Goal: Task Accomplishment & Management: Manage account settings

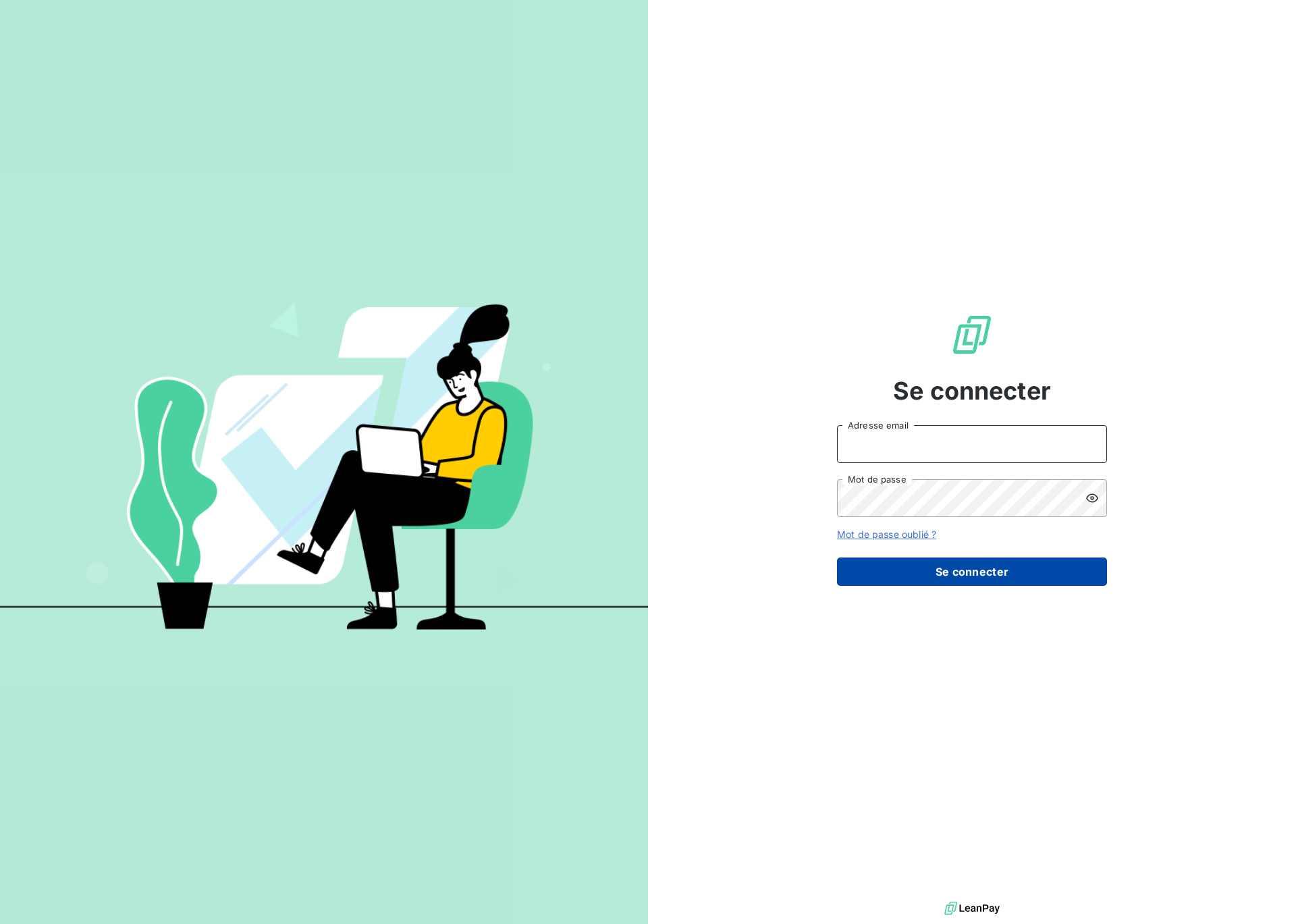
type input "[EMAIL_ADDRESS][DOMAIN_NAME]"
click at [973, 573] on button "Se connecter" at bounding box center [972, 571] width 270 height 28
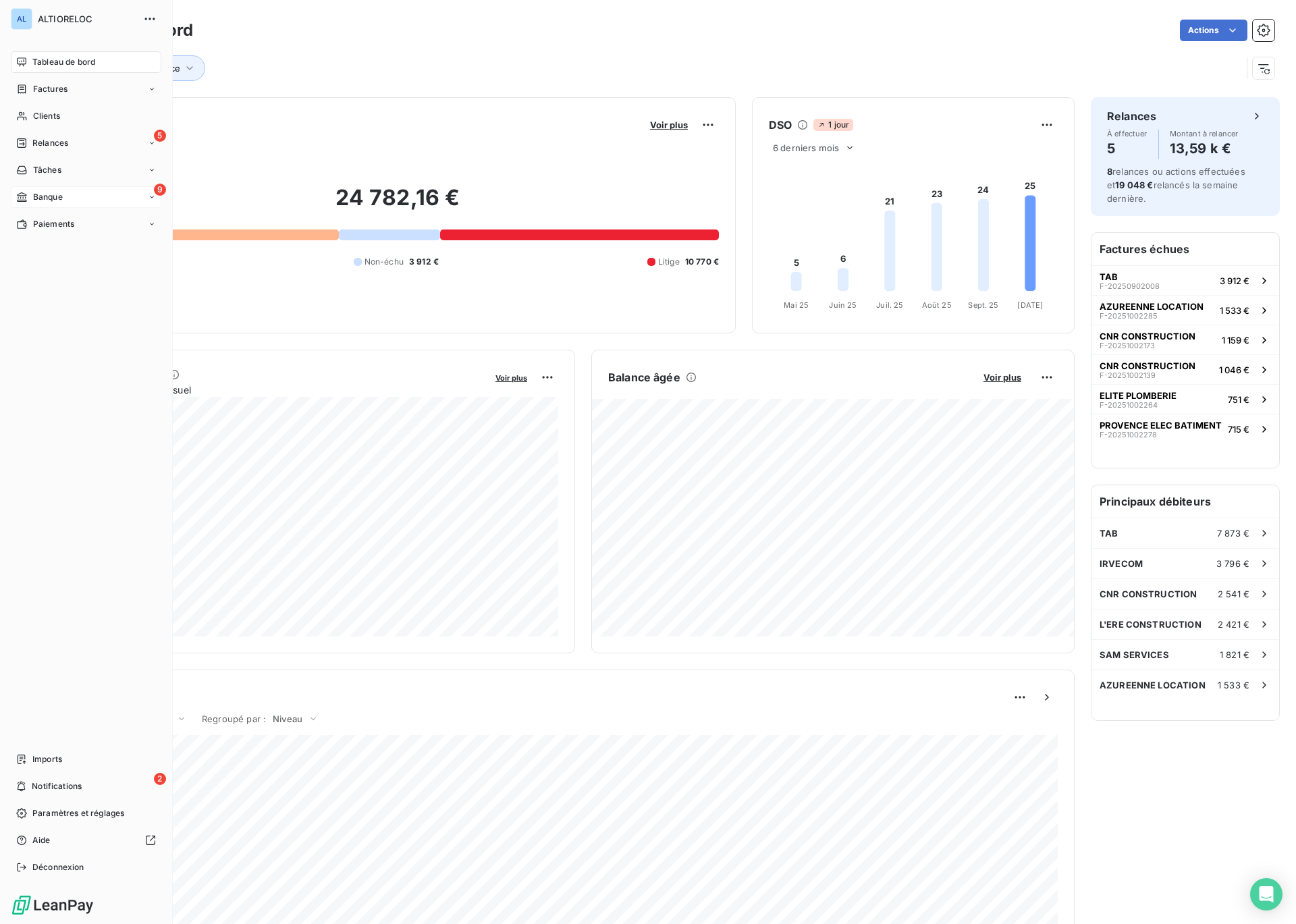
click at [37, 195] on span "Banque" at bounding box center [48, 196] width 30 height 12
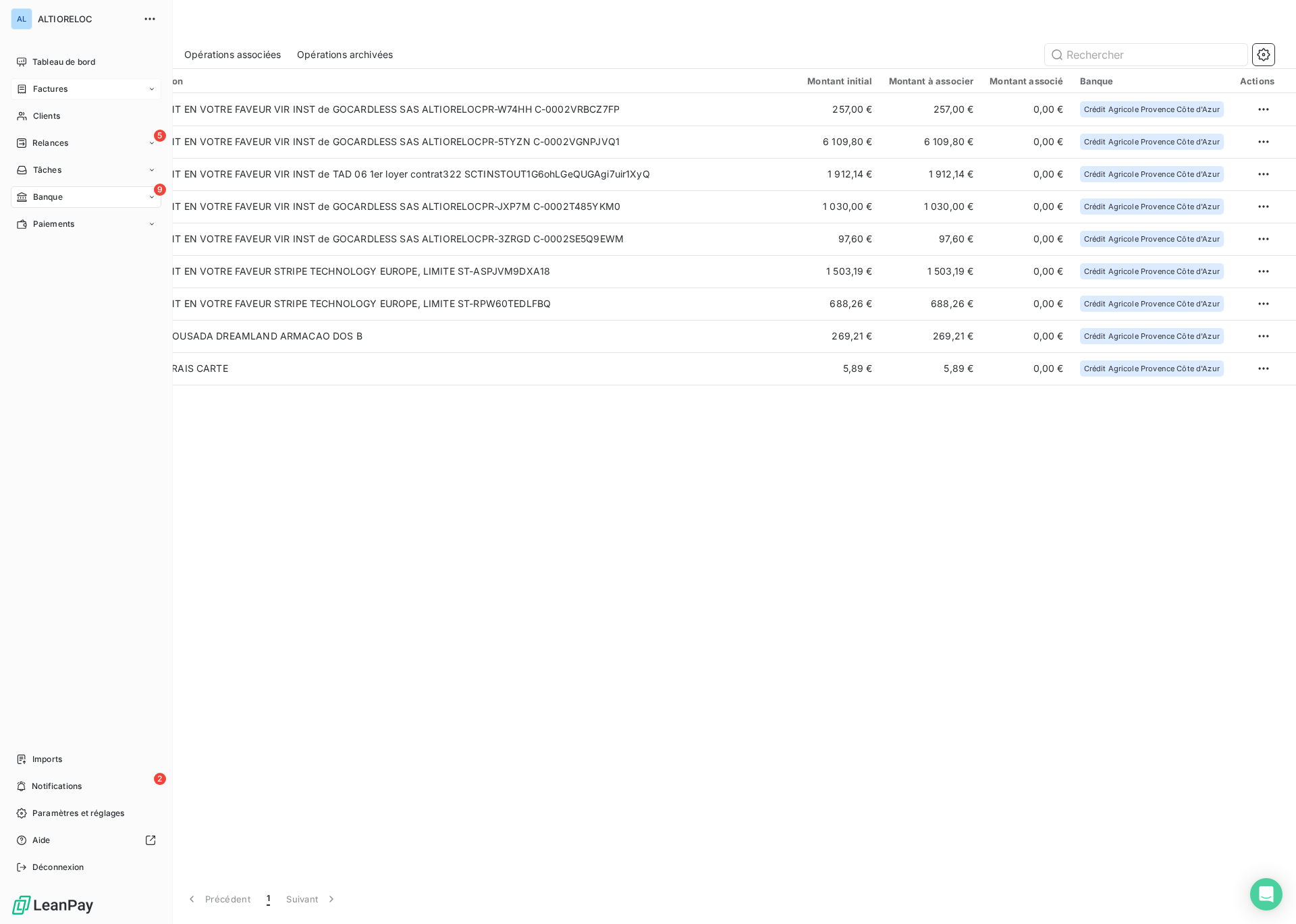
click at [43, 88] on span "Factures" at bounding box center [50, 88] width 34 height 12
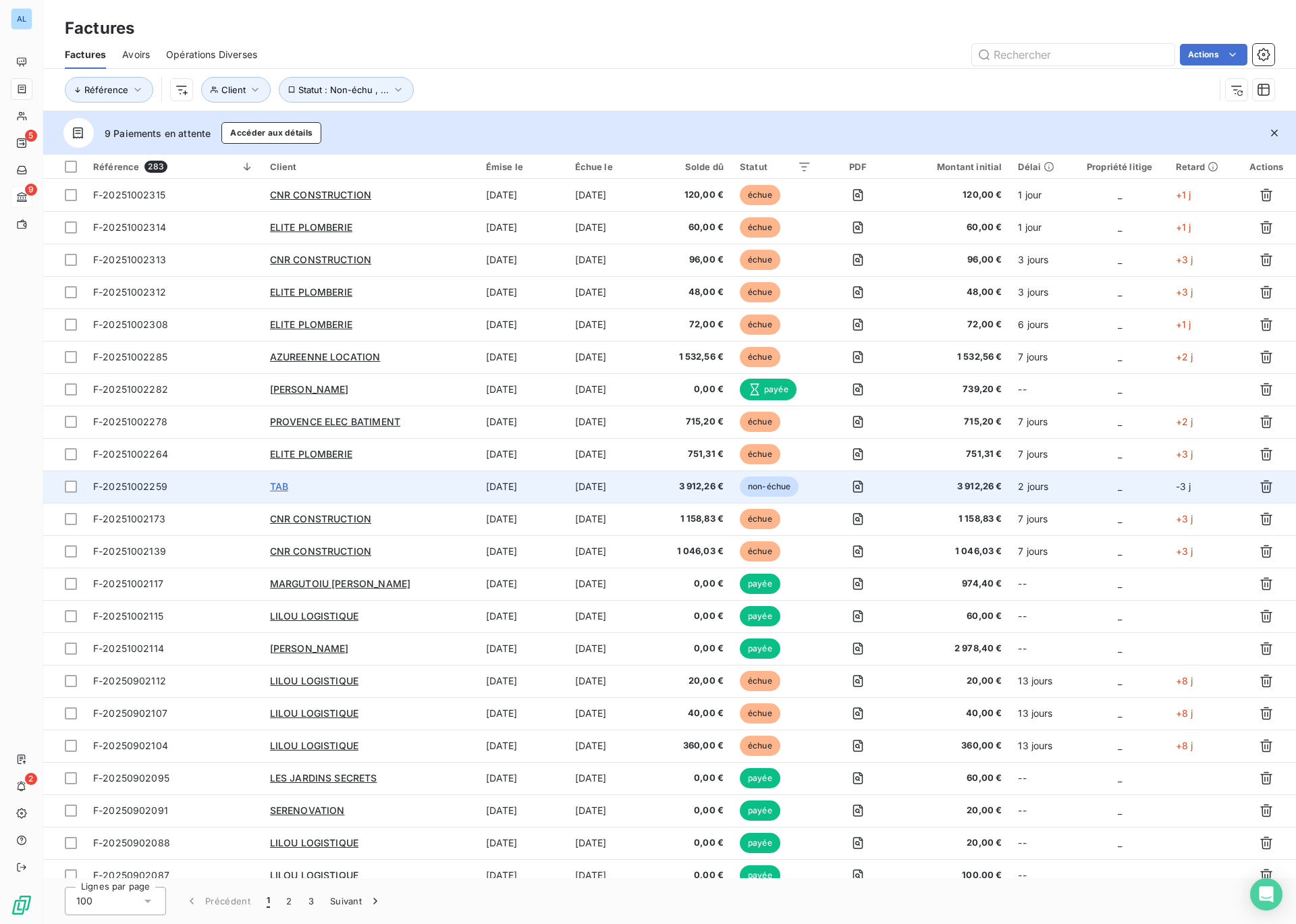
click at [278, 490] on span "TAB" at bounding box center [279, 486] width 18 height 11
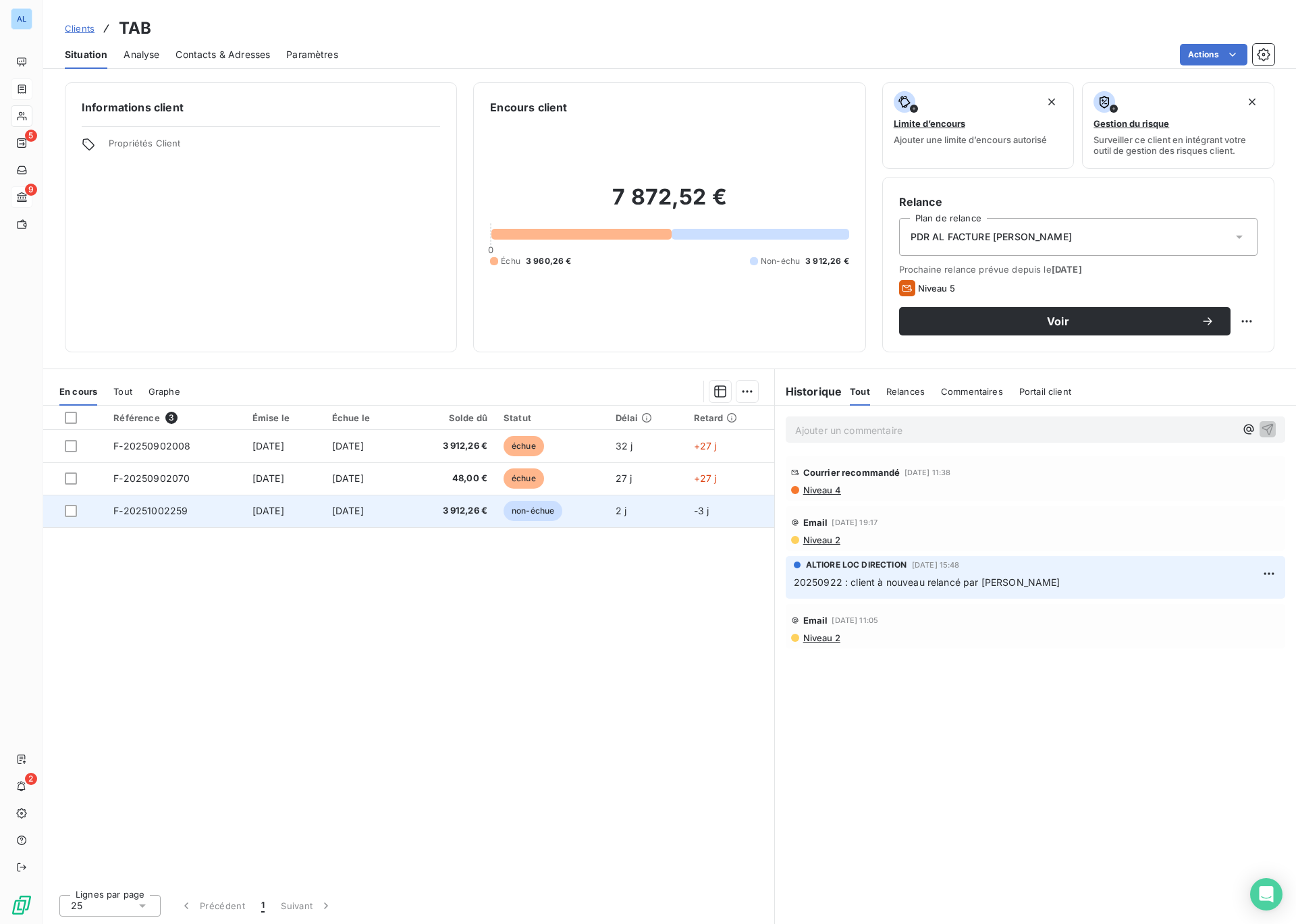
click at [267, 510] on span "[DATE]" at bounding box center [268, 510] width 32 height 11
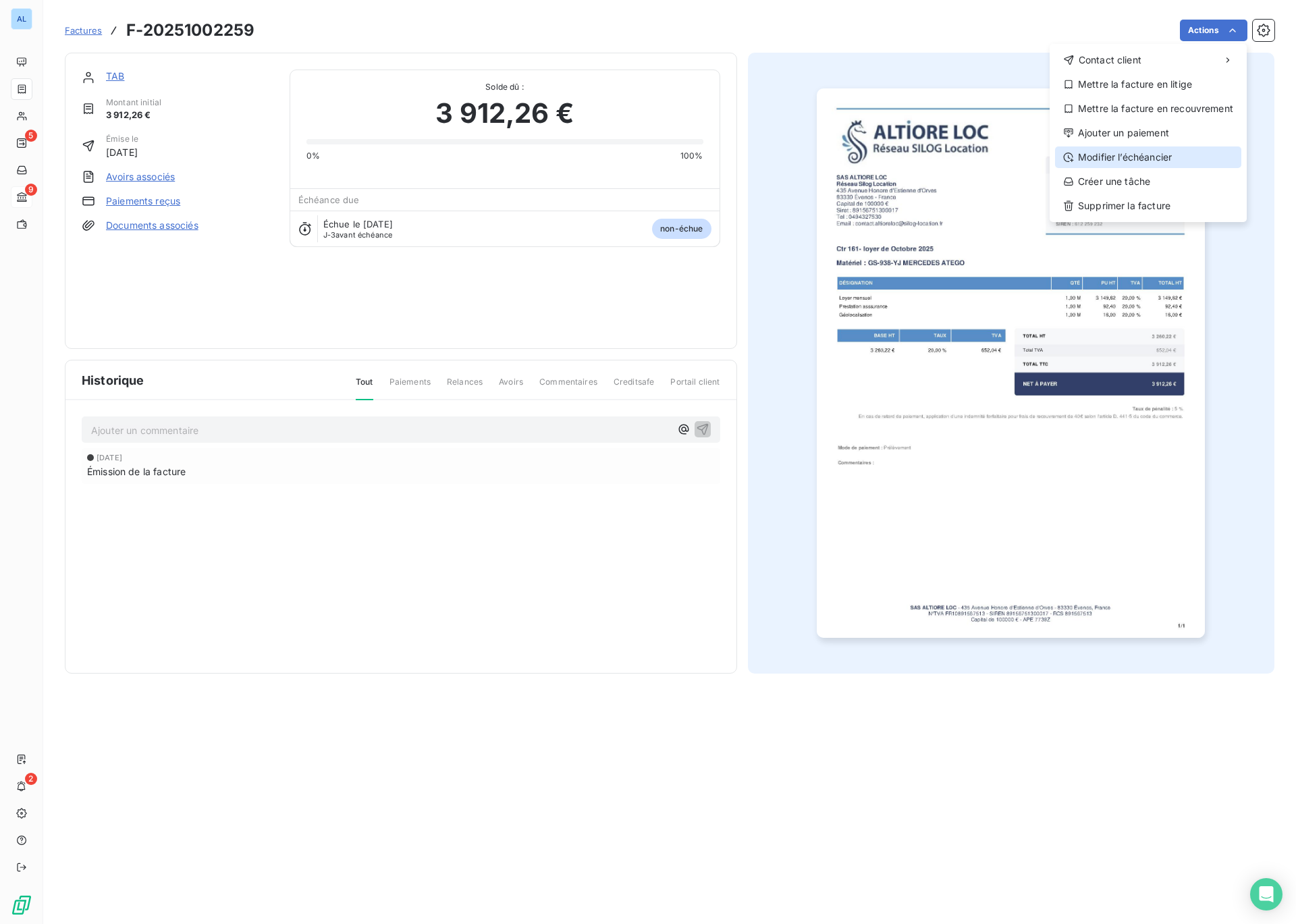
click at [1117, 159] on div "Modifier l’échéancier" at bounding box center [1148, 157] width 187 height 22
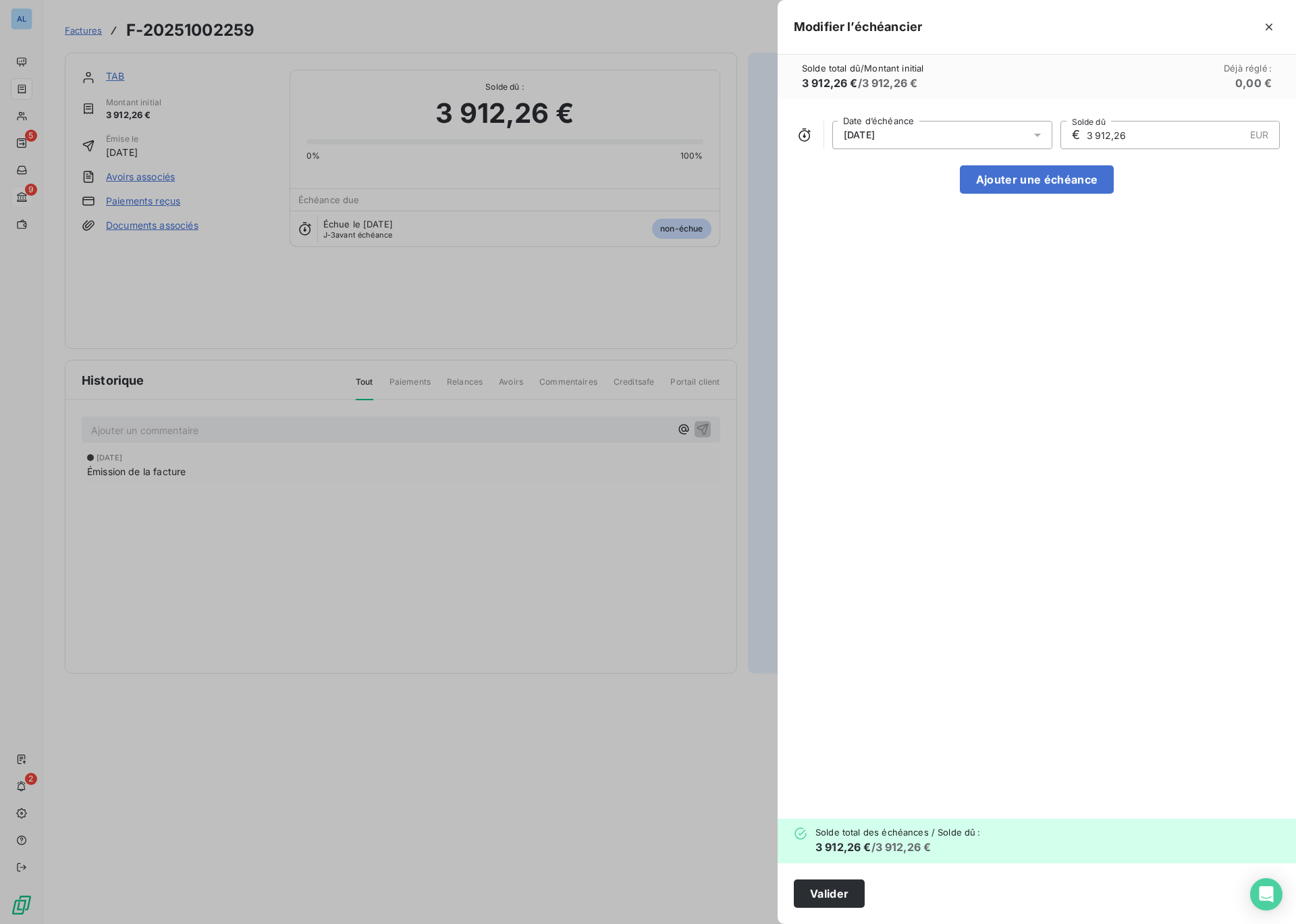
click at [947, 129] on div "[DATE]" at bounding box center [942, 135] width 220 height 28
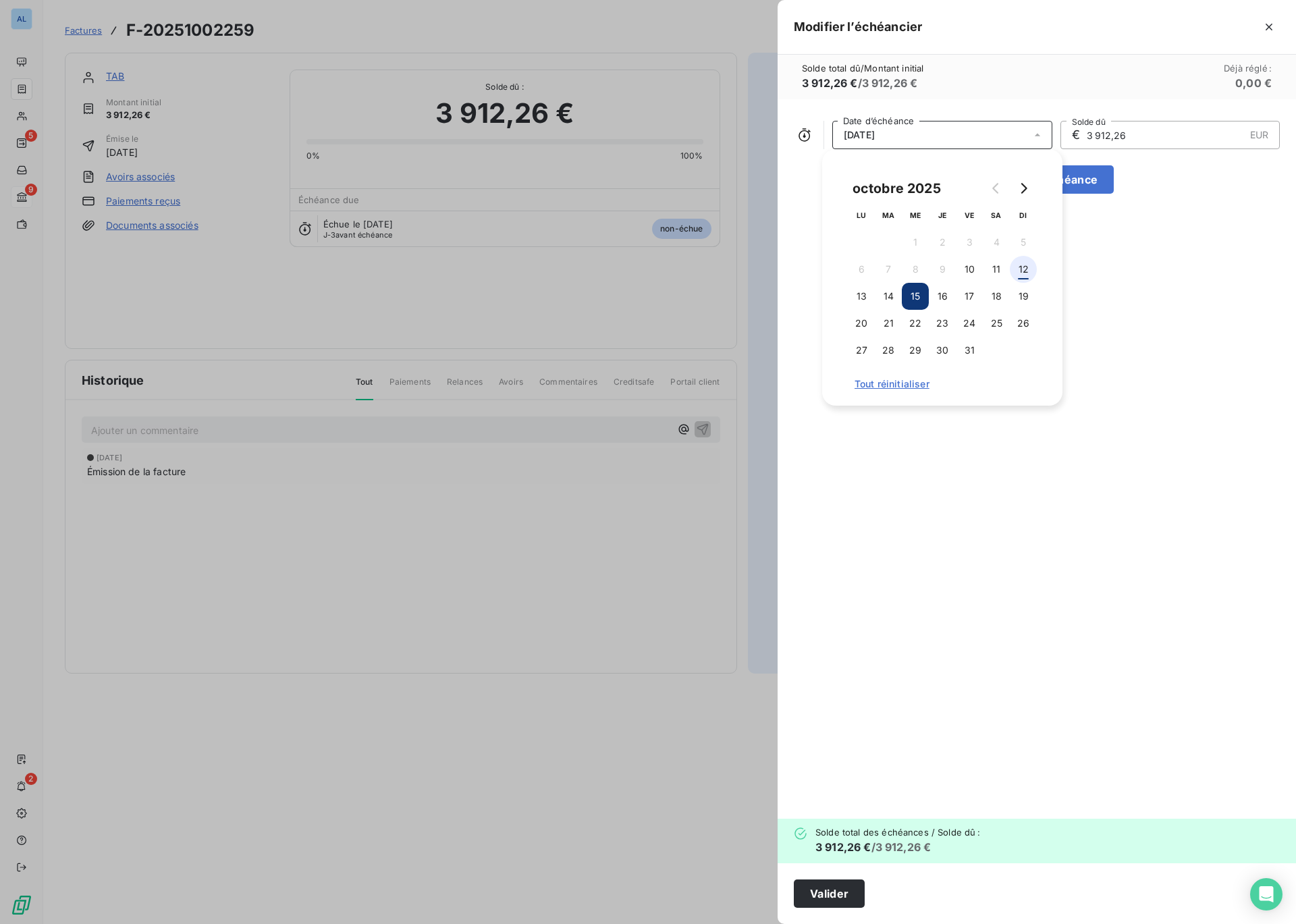
click at [1018, 272] on button "12" at bounding box center [1023, 269] width 27 height 27
click at [843, 889] on button "Valider" at bounding box center [829, 893] width 71 height 28
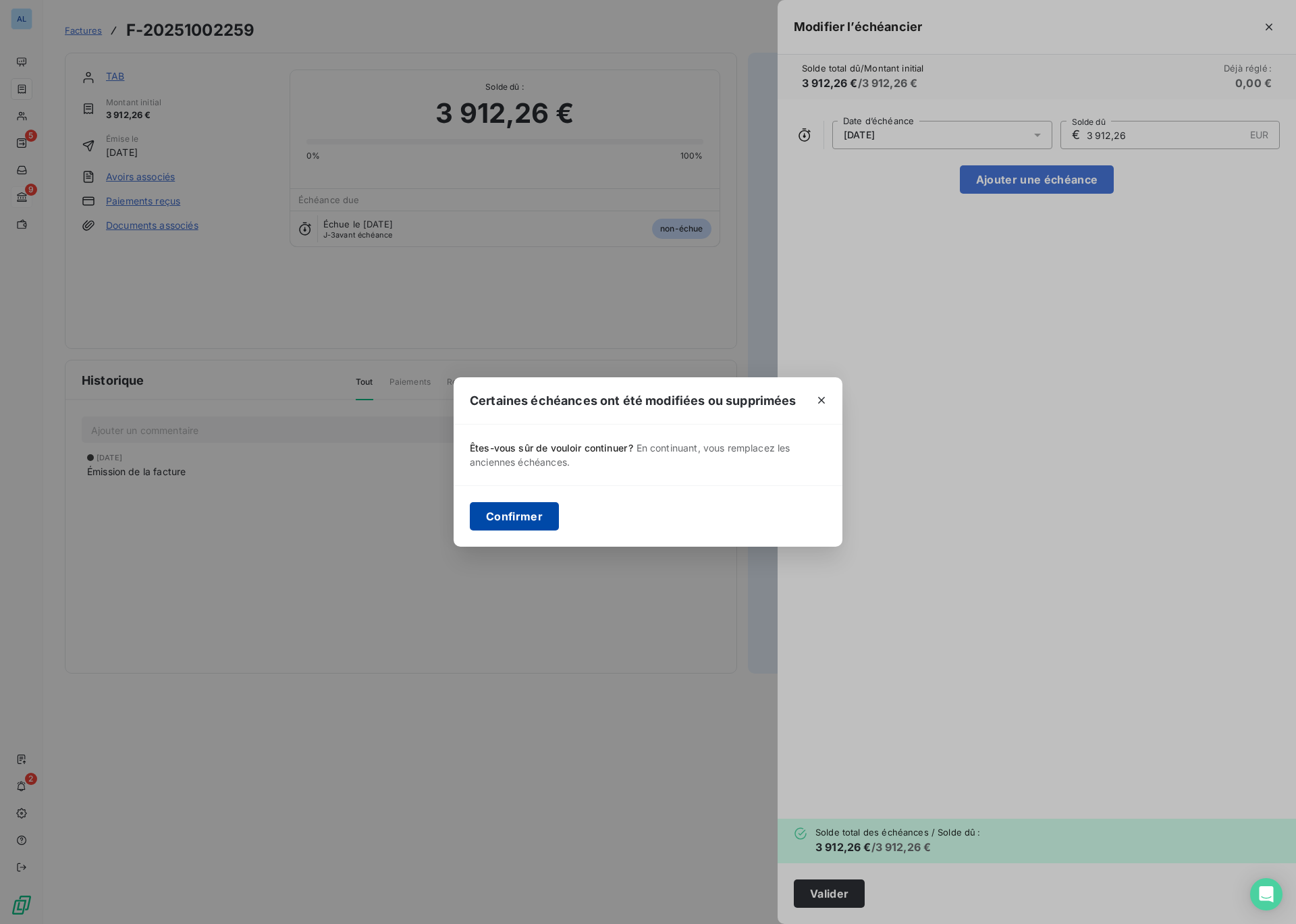
click at [496, 514] on button "Confirmer" at bounding box center [515, 516] width 89 height 28
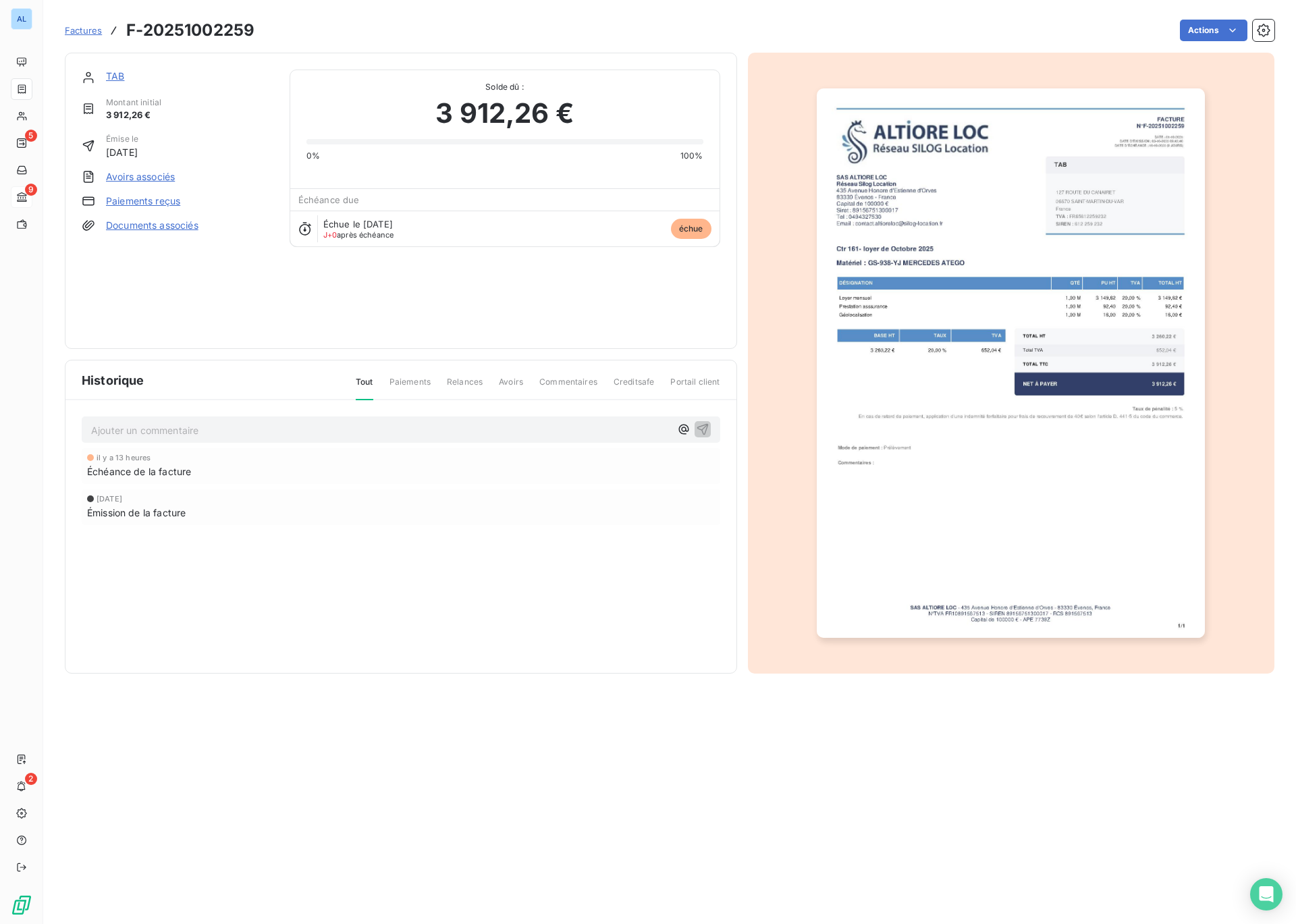
click at [79, 30] on span "Factures" at bounding box center [84, 30] width 37 height 11
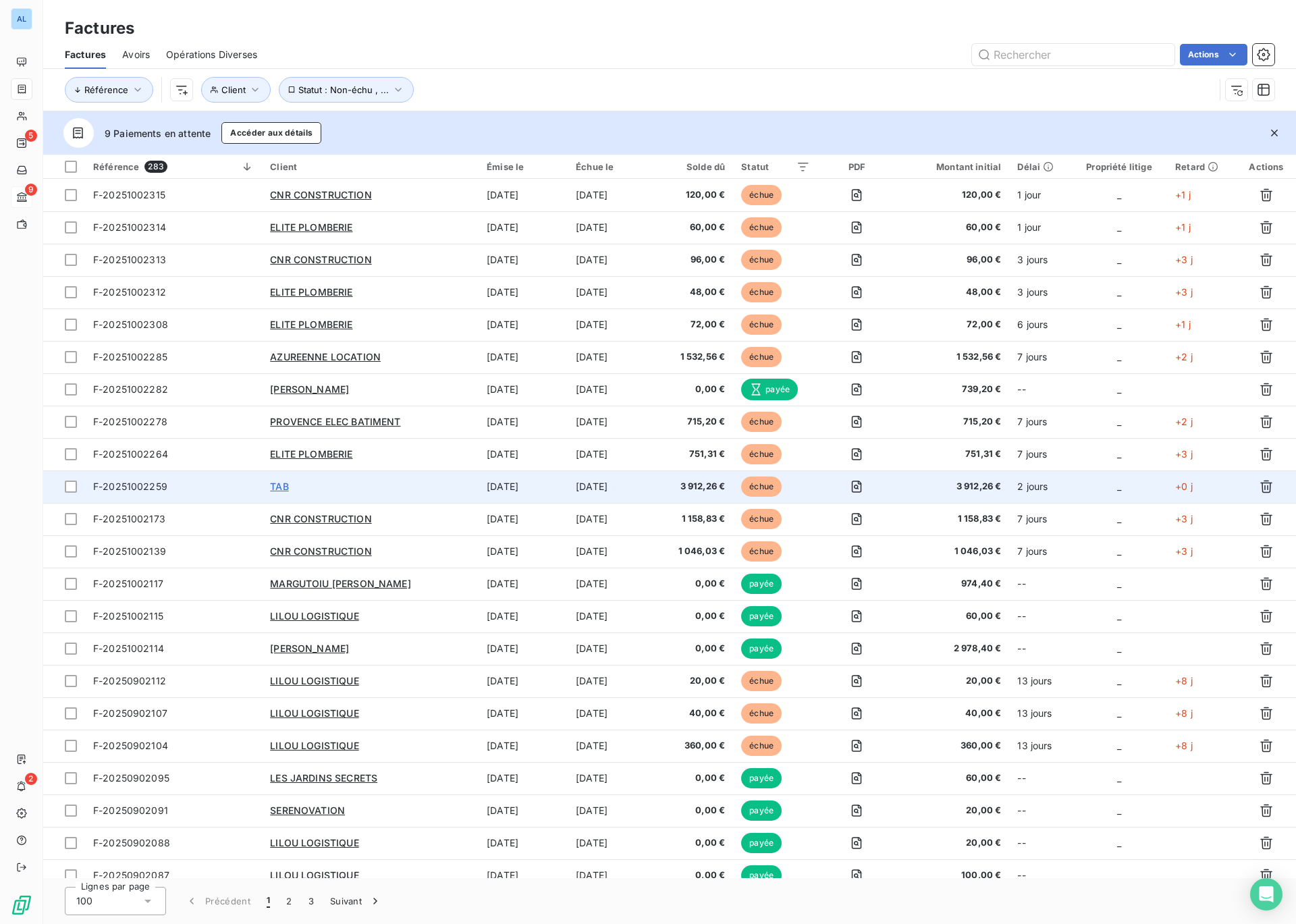
click at [273, 488] on span "TAB" at bounding box center [279, 486] width 18 height 11
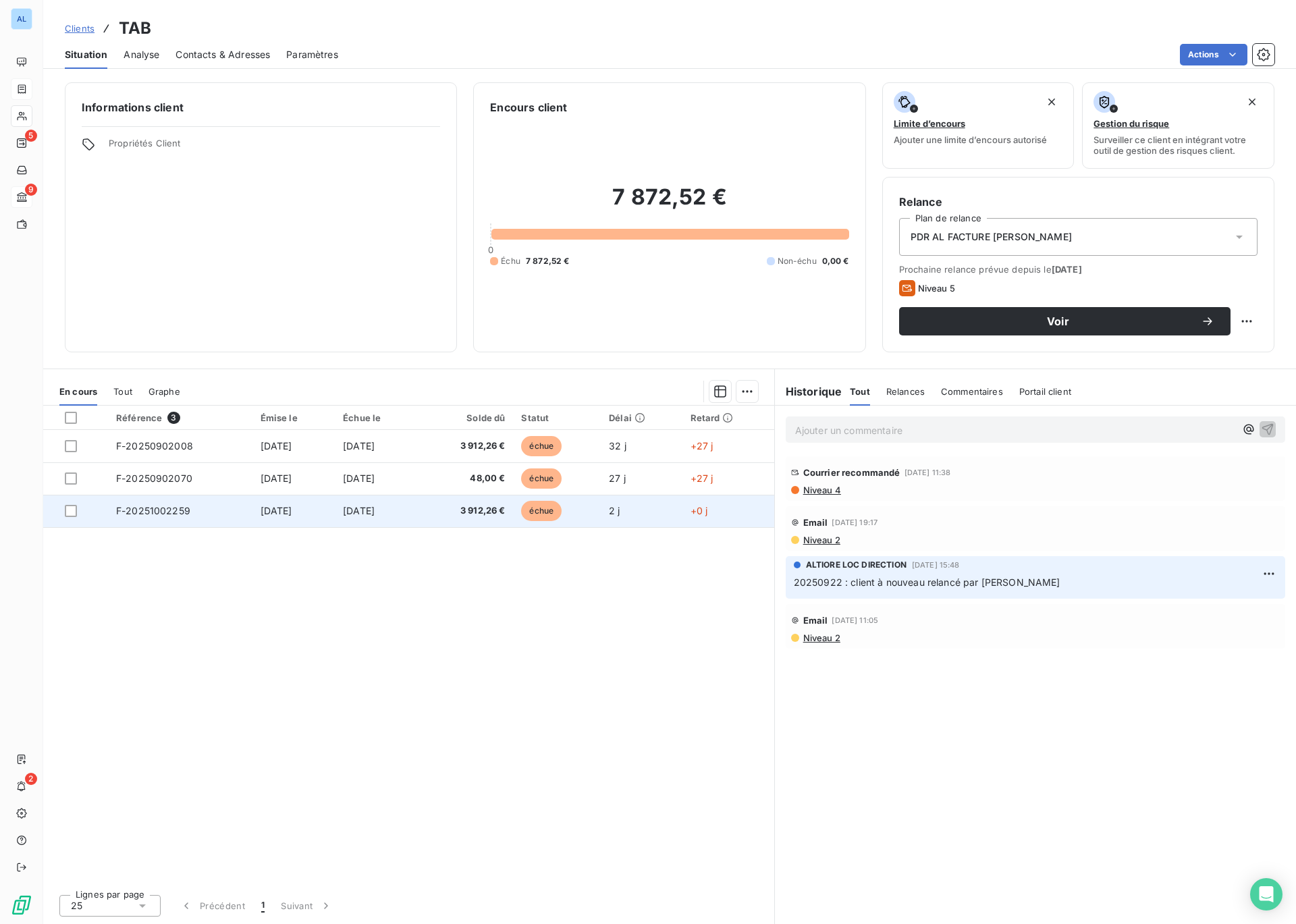
click at [176, 520] on td "F-20251002259" at bounding box center [180, 511] width 144 height 32
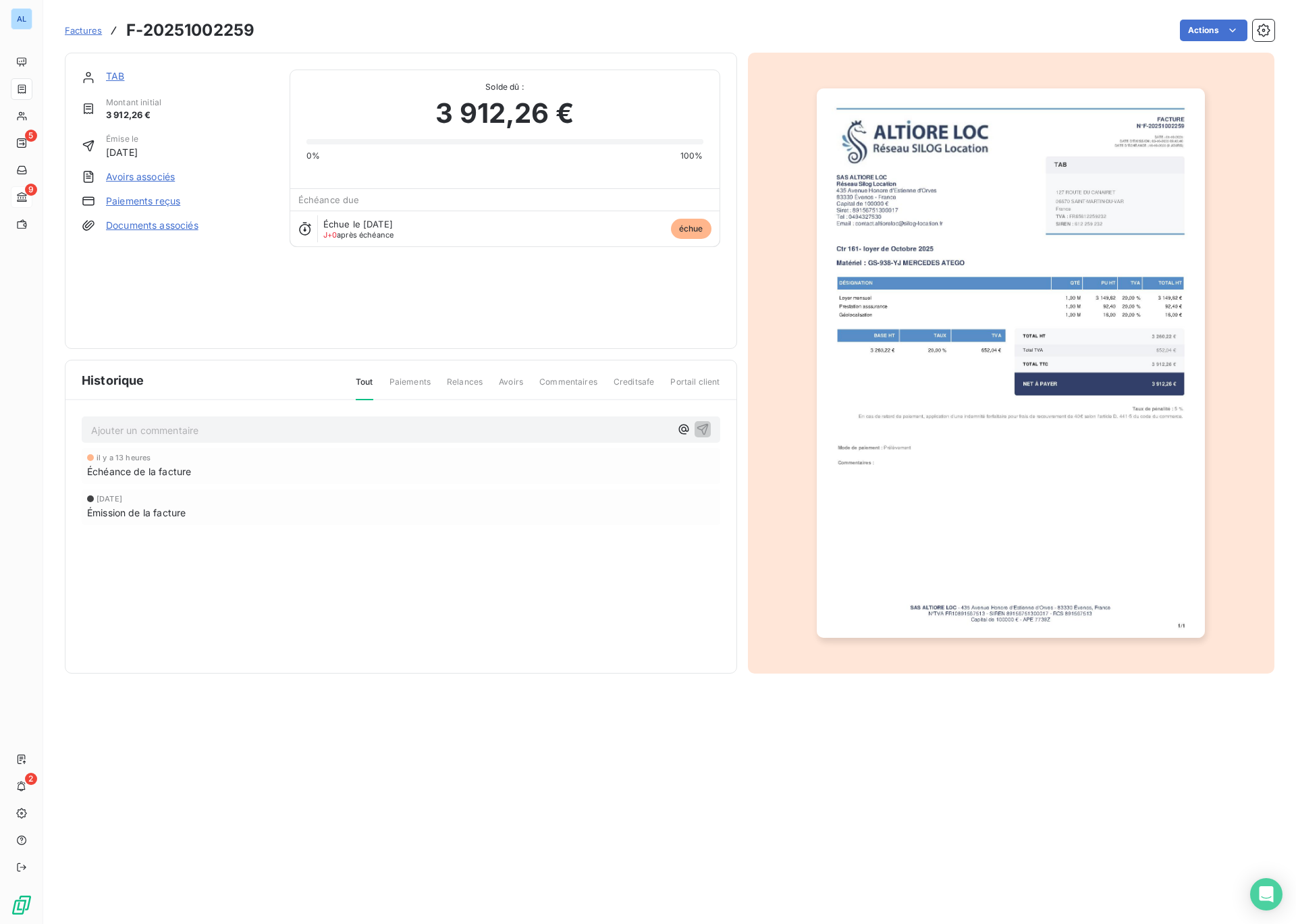
click at [980, 382] on img "button" at bounding box center [1011, 363] width 388 height 549
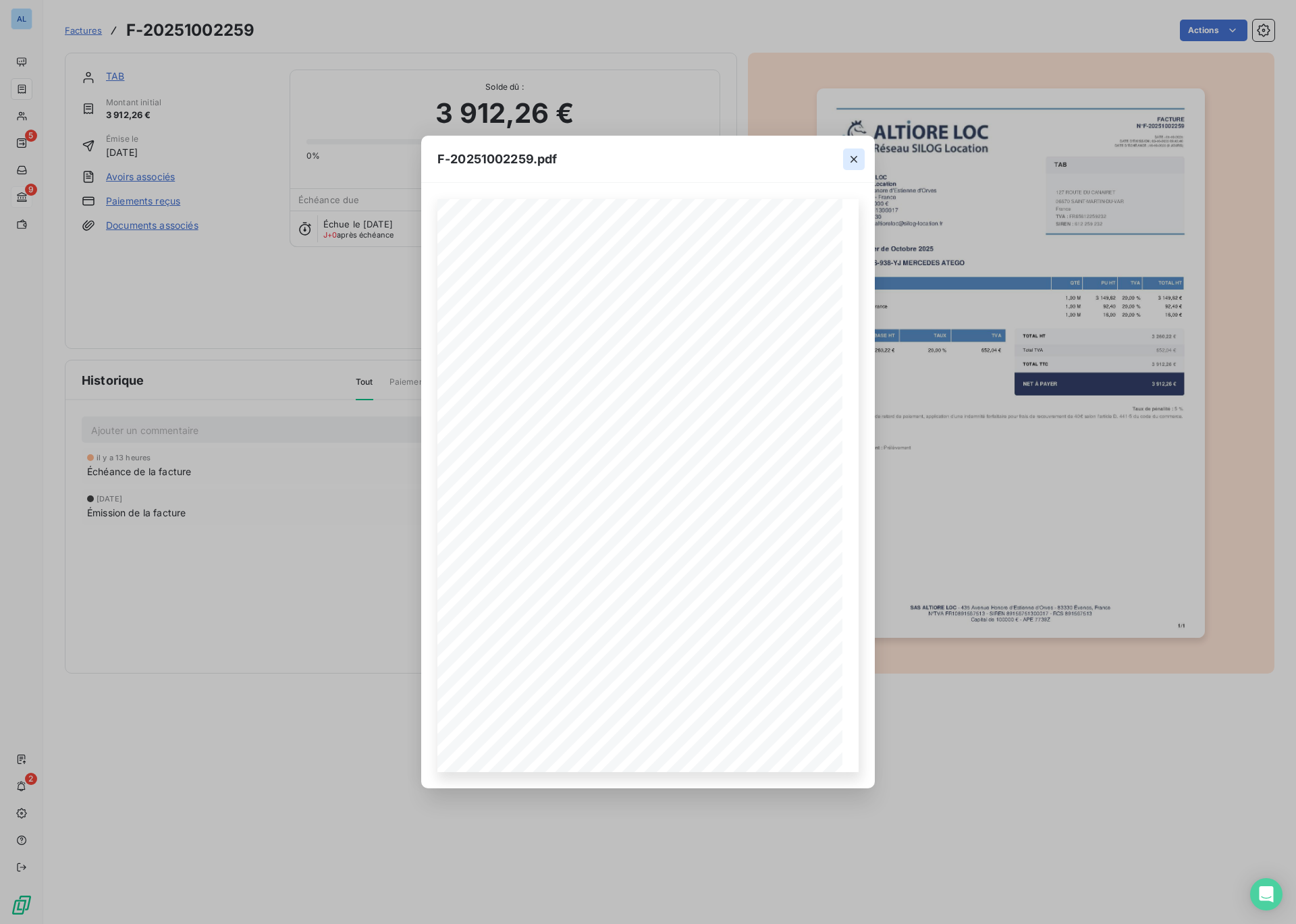
click at [854, 160] on icon "button" at bounding box center [854, 159] width 14 height 14
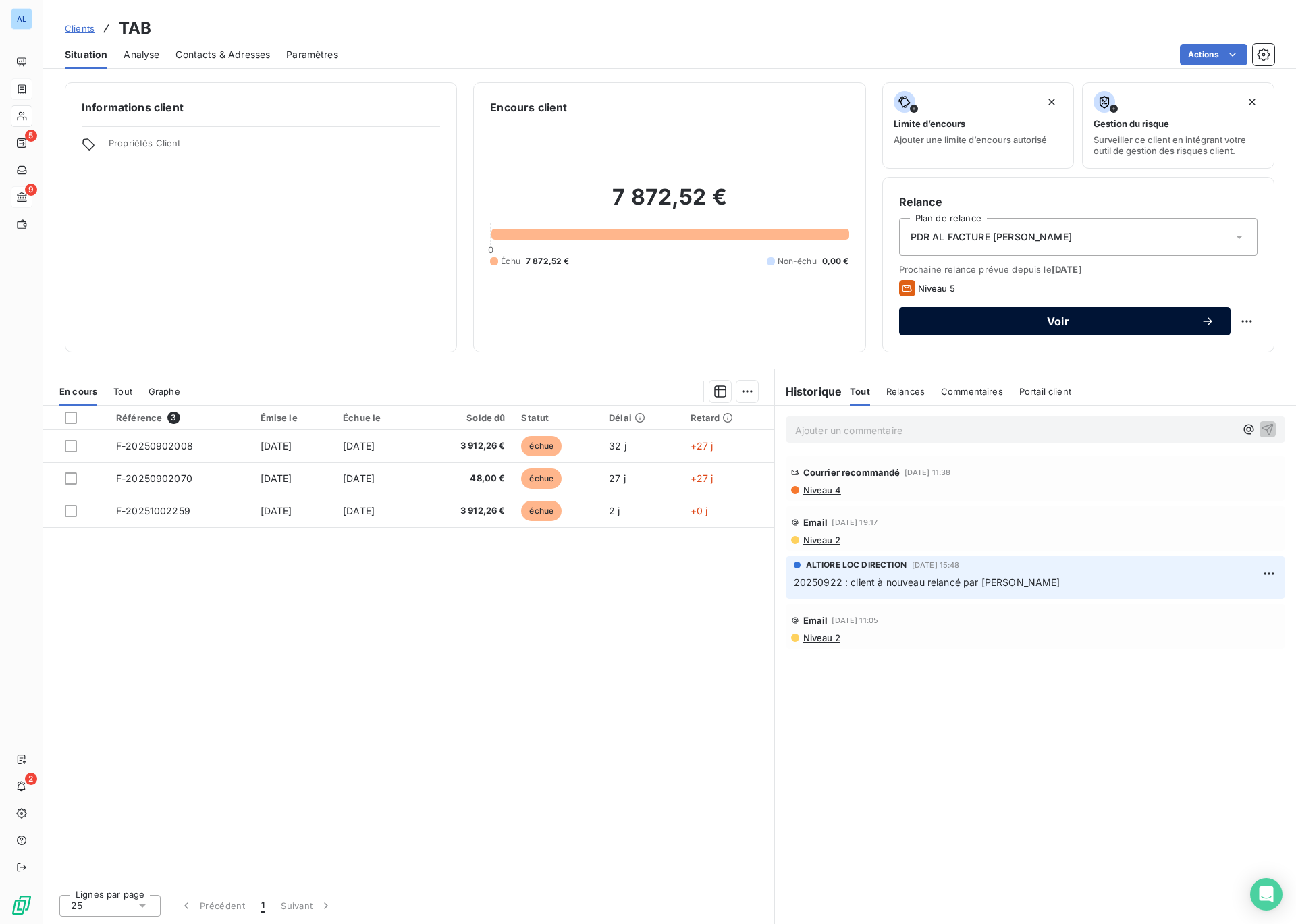
click at [1047, 322] on span "Voir" at bounding box center [1058, 320] width 286 height 11
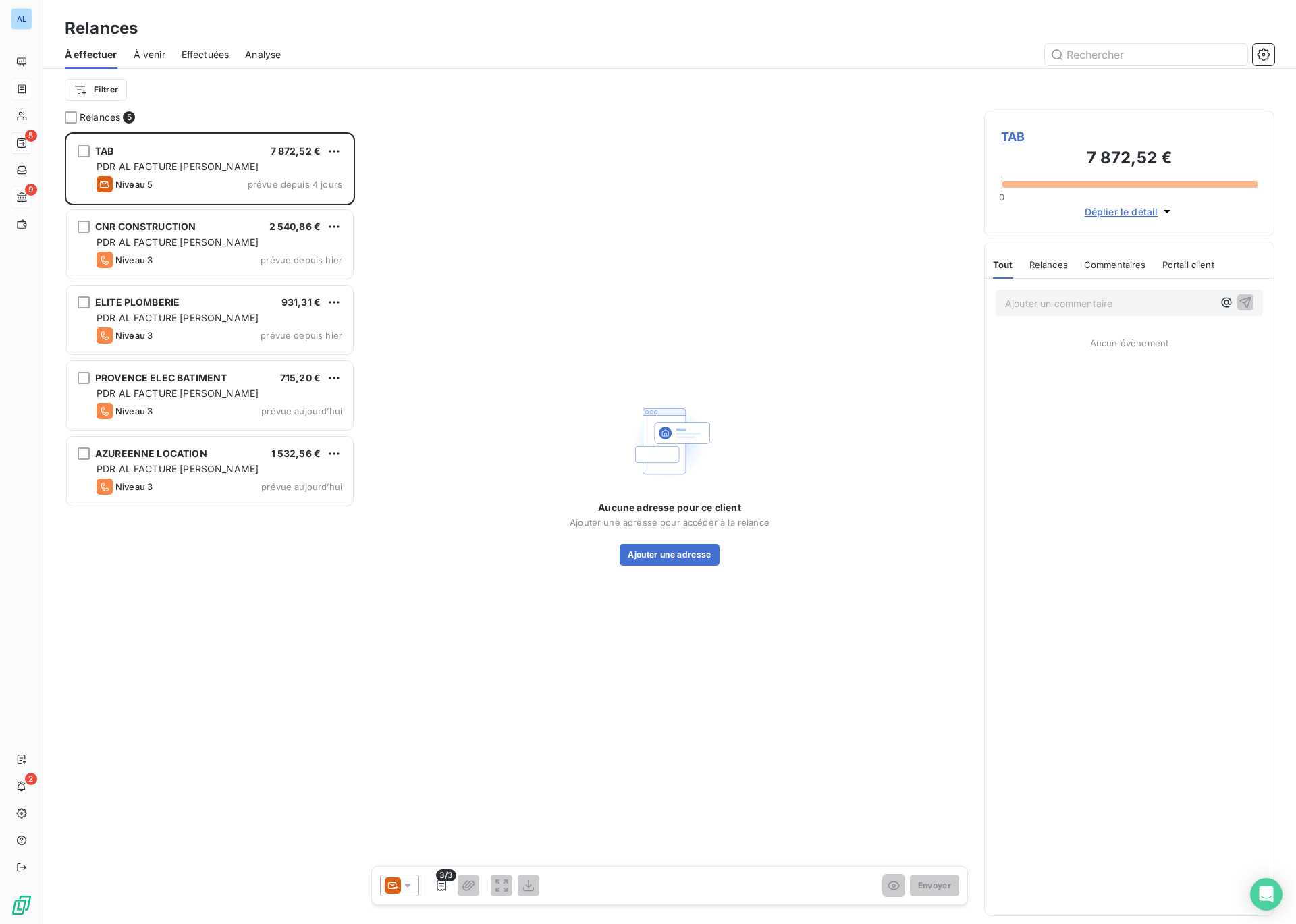
scroll to position [792, 291]
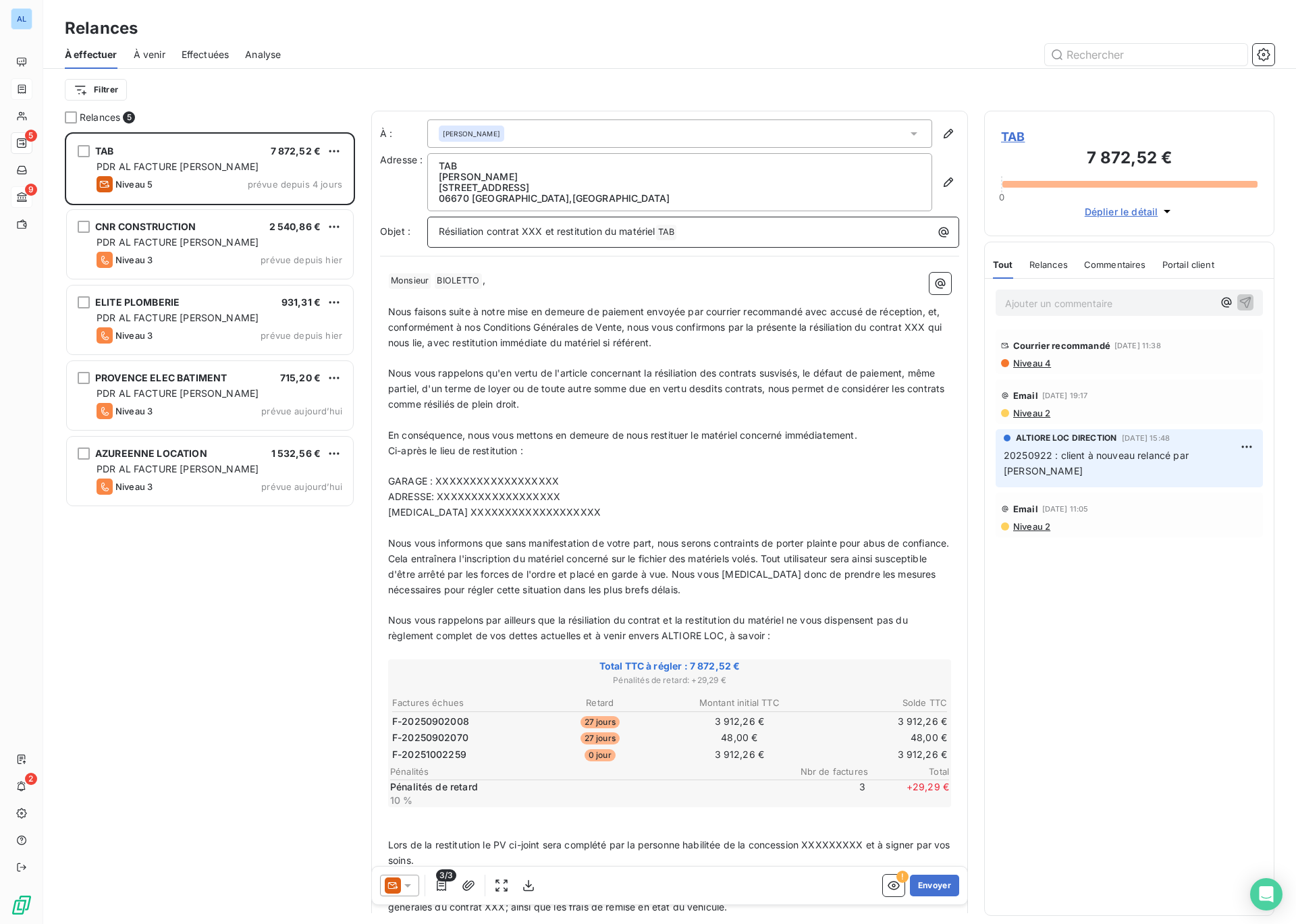
click at [540, 233] on span "Résiliation contrat XXX et restitution du matériel" at bounding box center [547, 231] width 217 height 11
drag, startPoint x: 932, startPoint y: 325, endPoint x: 915, endPoint y: 325, distance: 17.0
click at [915, 325] on span "Nous faisons suite à notre mise en demeure de paiement envoyée par courrier rec…" at bounding box center [666, 327] width 557 height 42
drag, startPoint x: 389, startPoint y: 449, endPoint x: 550, endPoint y: 522, distance: 176.8
click at [550, 522] on div "﻿ Monsieur ﻿ BIOLETTO ﻿ , ﻿ Nous faisons suite à notre mise en demeure de paiem…" at bounding box center [670, 633] width 563 height 720
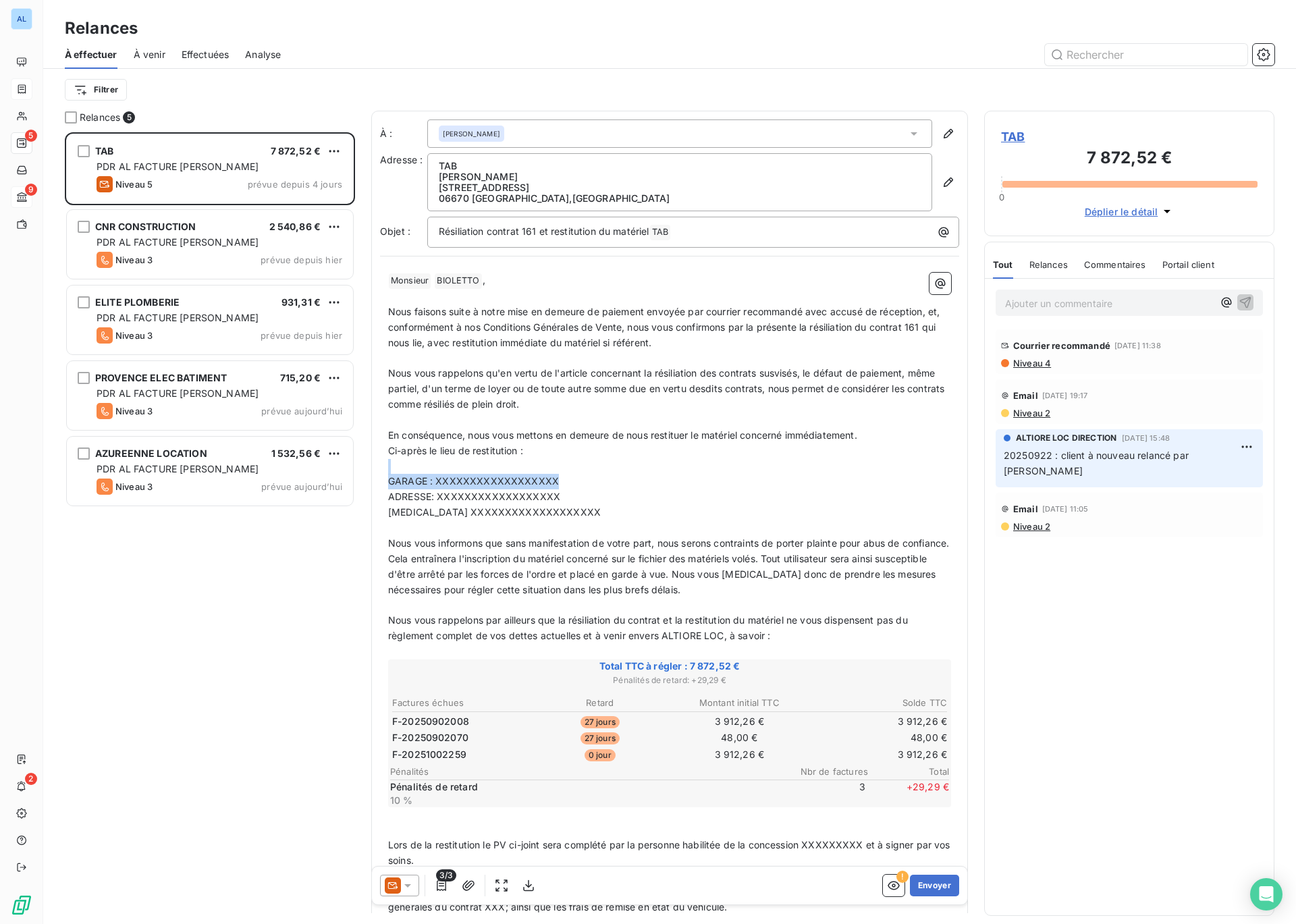
drag, startPoint x: 390, startPoint y: 476, endPoint x: 566, endPoint y: 479, distance: 176.0
click at [566, 479] on p "GARAGE : XXXXXXXXXXXXXXXXXX" at bounding box center [670, 481] width 563 height 15
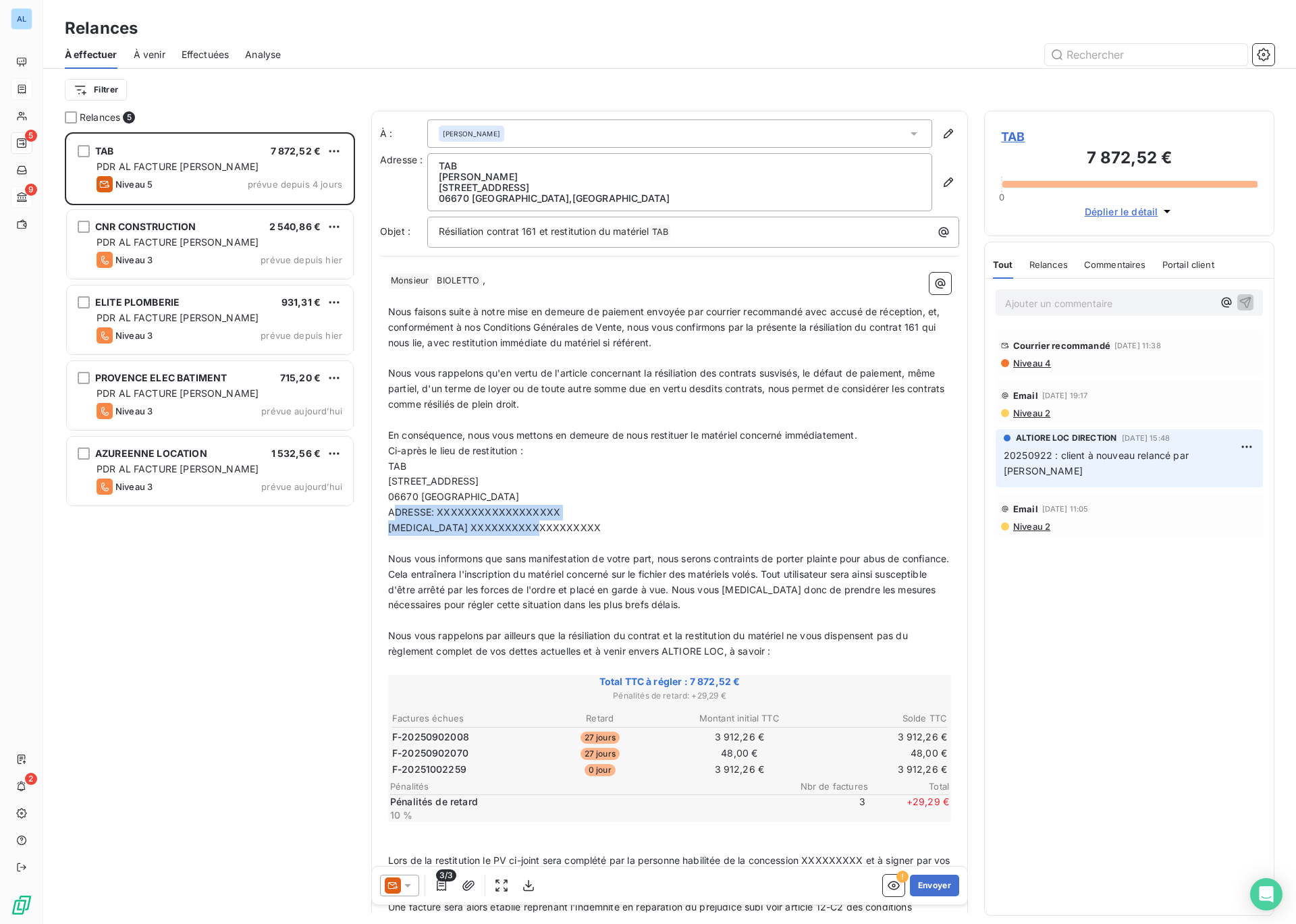
drag, startPoint x: 392, startPoint y: 509, endPoint x: 614, endPoint y: 524, distance: 222.5
click at [614, 524] on div "﻿ Monsieur ﻿ BIOLETTO ﻿ , ﻿ Nous faisons suite à notre mise en demeure de paiem…" at bounding box center [670, 640] width 563 height 736
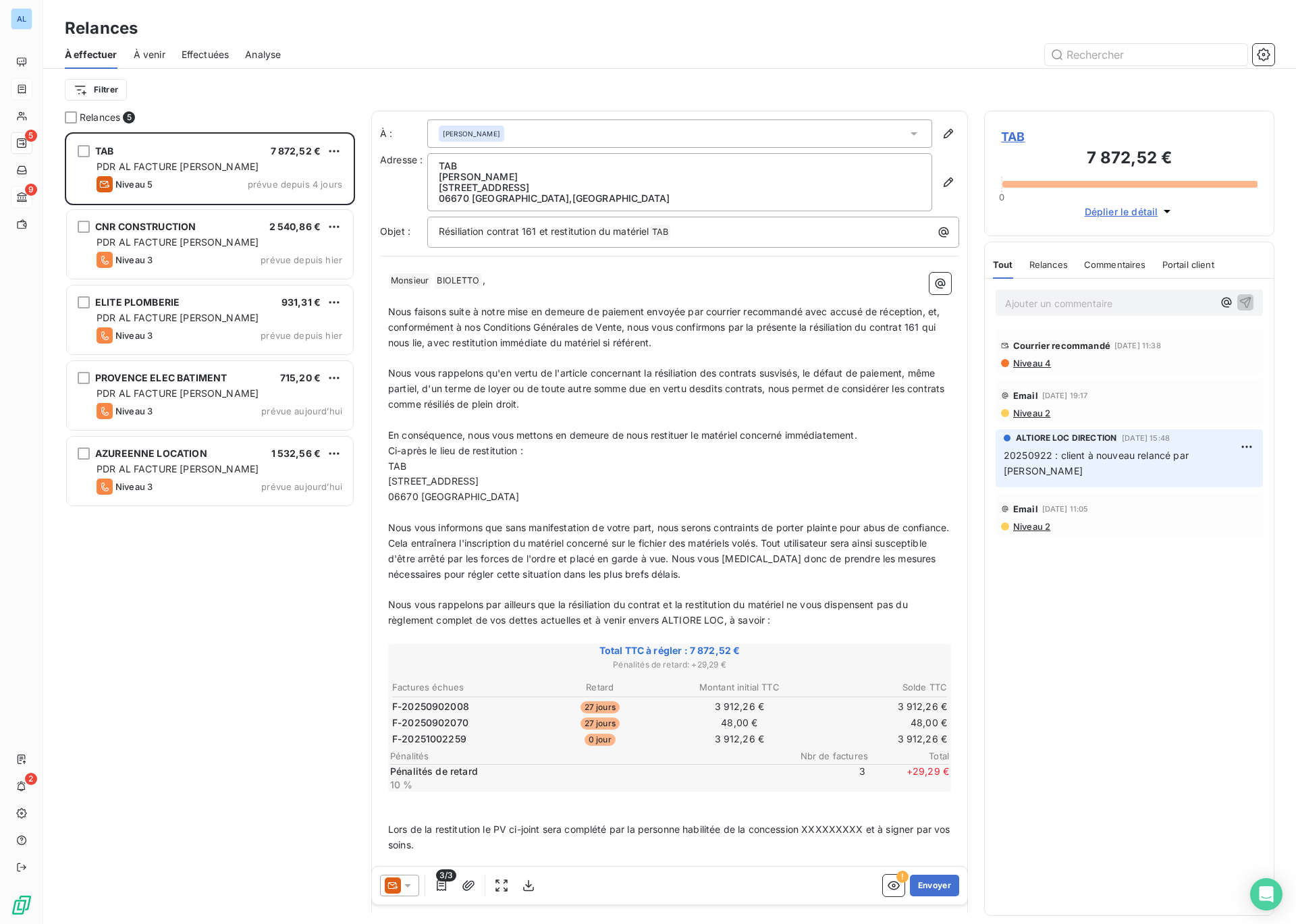
click at [540, 452] on p "Ci-après le lieu de restitution :" at bounding box center [670, 451] width 563 height 15
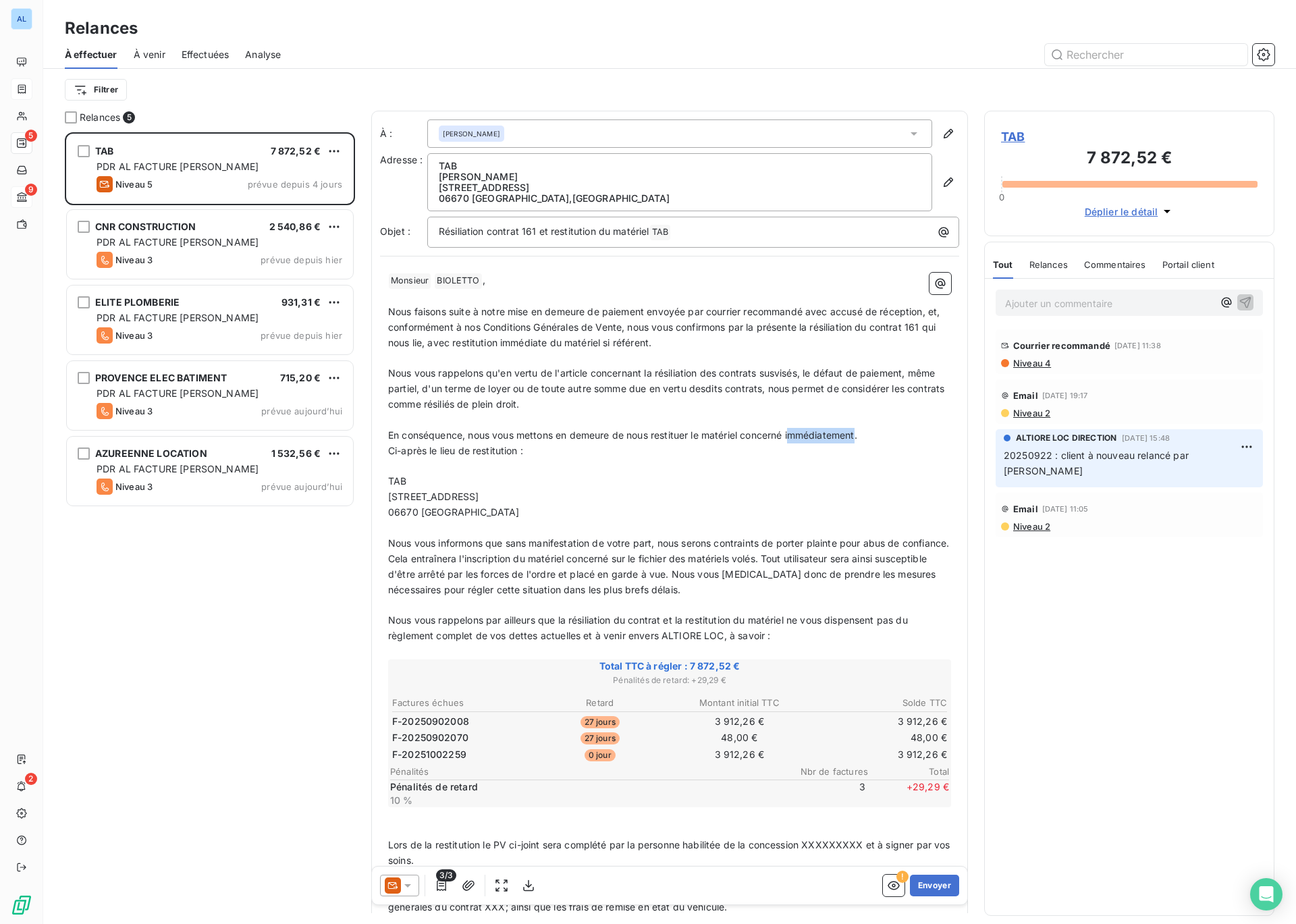
drag, startPoint x: 794, startPoint y: 436, endPoint x: 863, endPoint y: 437, distance: 69.0
click at [858, 437] on span "En conséquence, nous vous mettons en demeure de nous restituer le matériel conc…" at bounding box center [622, 435] width 469 height 11
click at [390, 448] on span "Ci-après le lieu de restitution :" at bounding box center [455, 450] width 135 height 11
click at [519, 465] on span "Ci-après le lieu de restitution :" at bounding box center [455, 466] width 135 height 11
click at [717, 468] on span "Ci-après le lieu de restitution où se présentera notre responsable de par en ch…" at bounding box center [646, 466] width 517 height 11
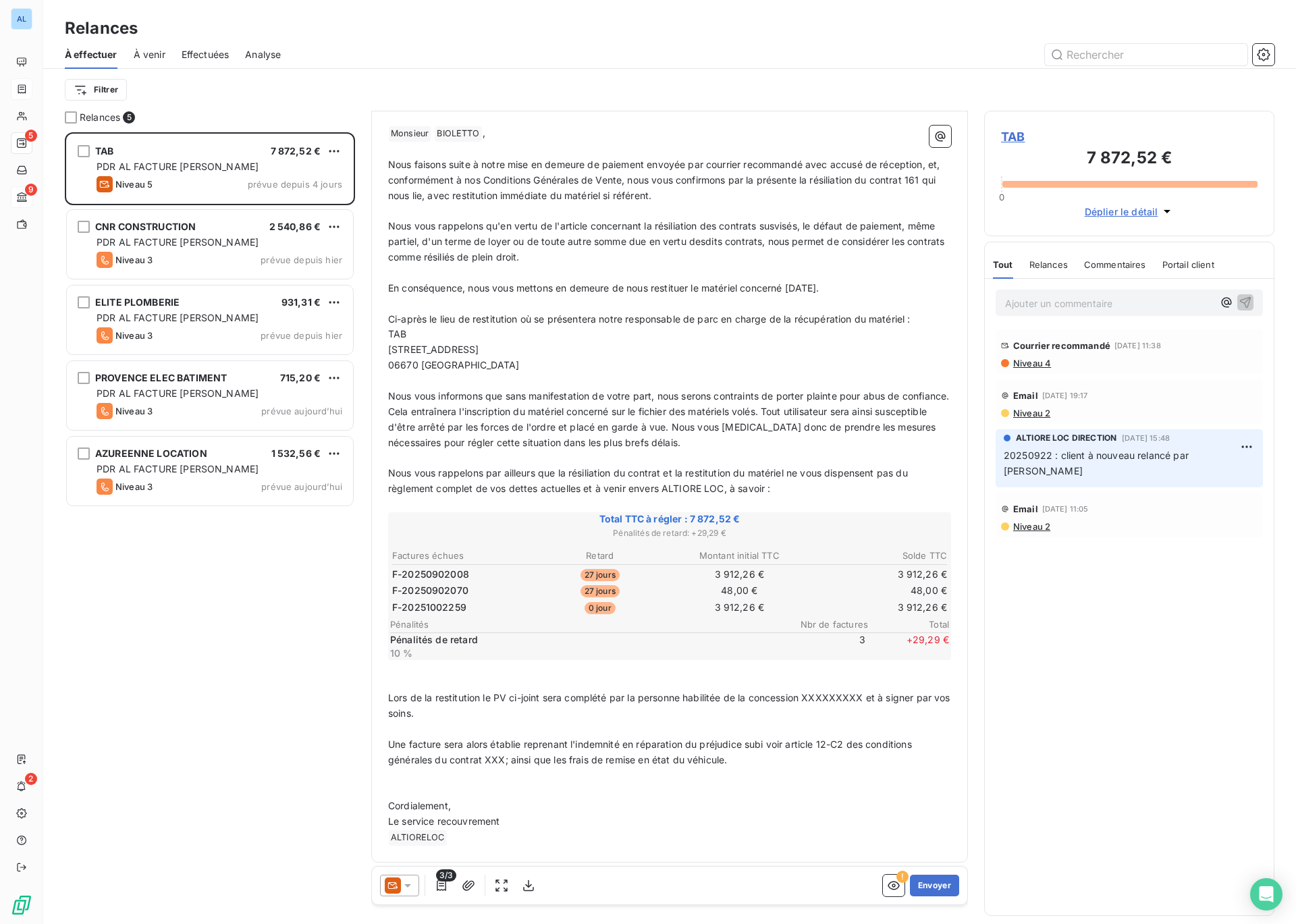
scroll to position [150, 0]
drag, startPoint x: 633, startPoint y: 695, endPoint x: 865, endPoint y: 694, distance: 232.0
click at [865, 694] on span "Lors de la restitution le PV ci-joint sera complété par la personne habilitée d…" at bounding box center [670, 703] width 565 height 27
drag, startPoint x: 486, startPoint y: 758, endPoint x: 505, endPoint y: 762, distance: 19.4
click at [505, 762] on span "Une facture sera alors établie reprenant l'indemnité en réparation du préjudice…" at bounding box center [651, 750] width 527 height 27
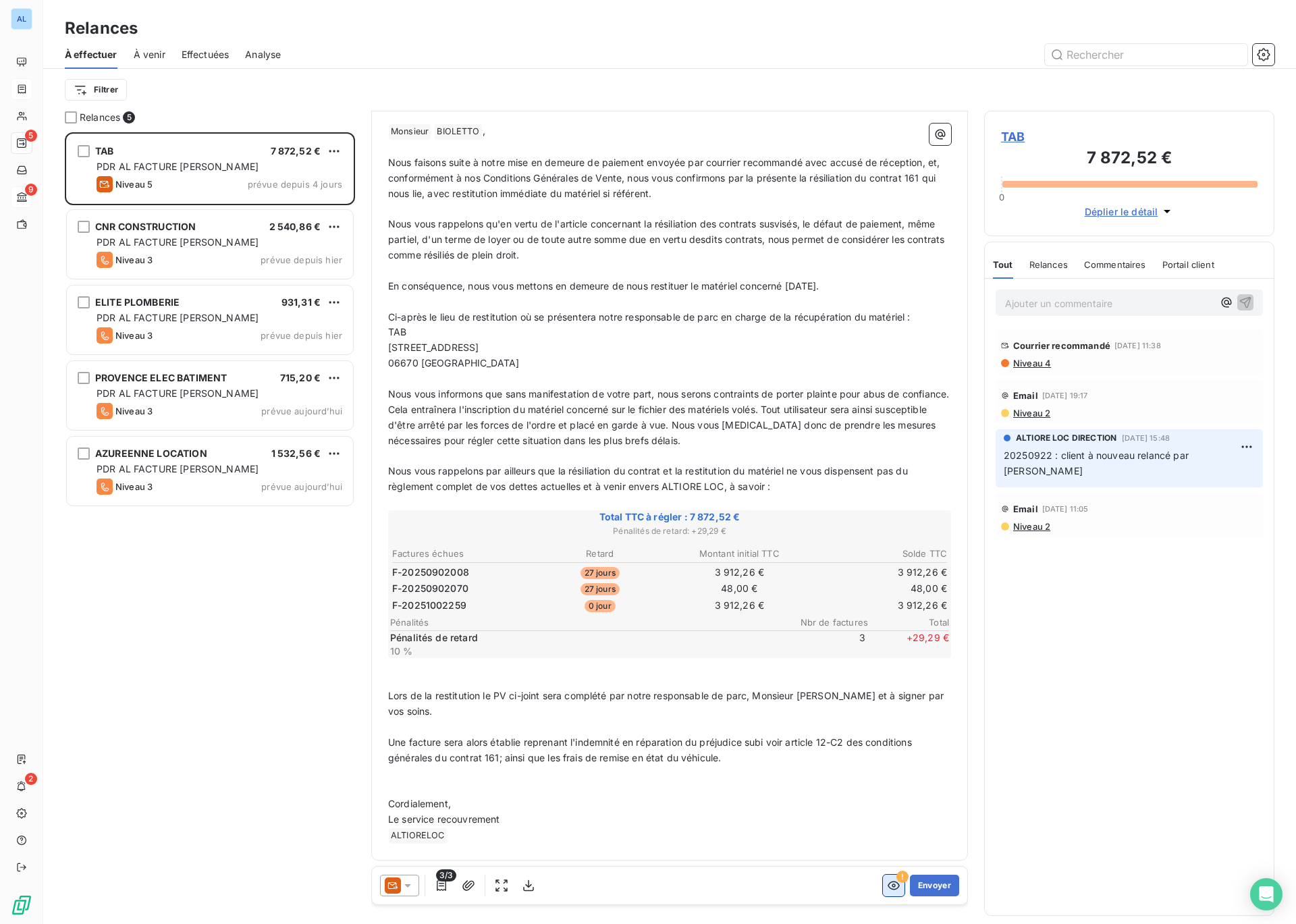
click at [889, 889] on icon "button" at bounding box center [893, 885] width 14 height 14
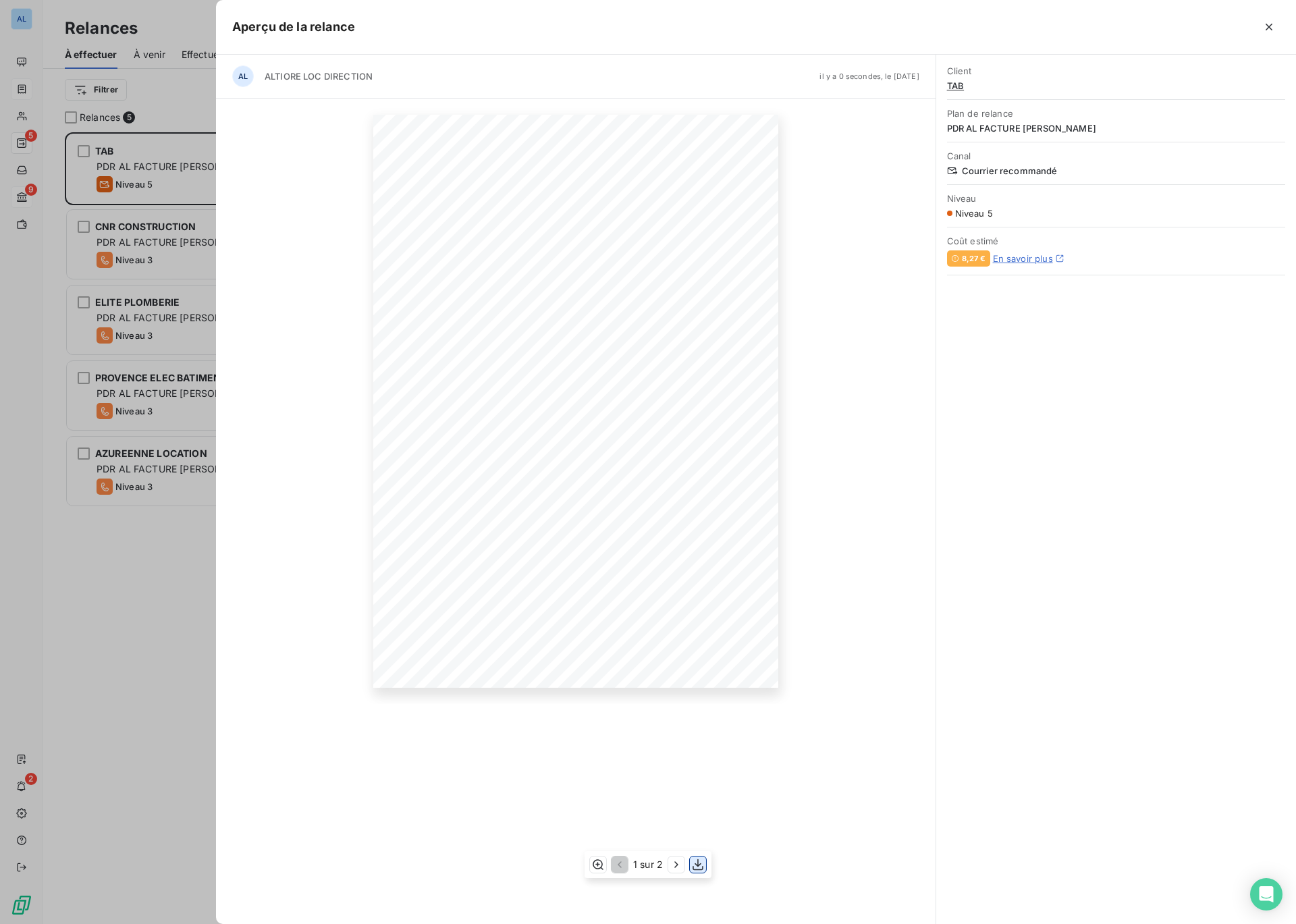
click at [701, 866] on icon "button" at bounding box center [698, 865] width 14 height 14
